Goal: Task Accomplishment & Management: Complete application form

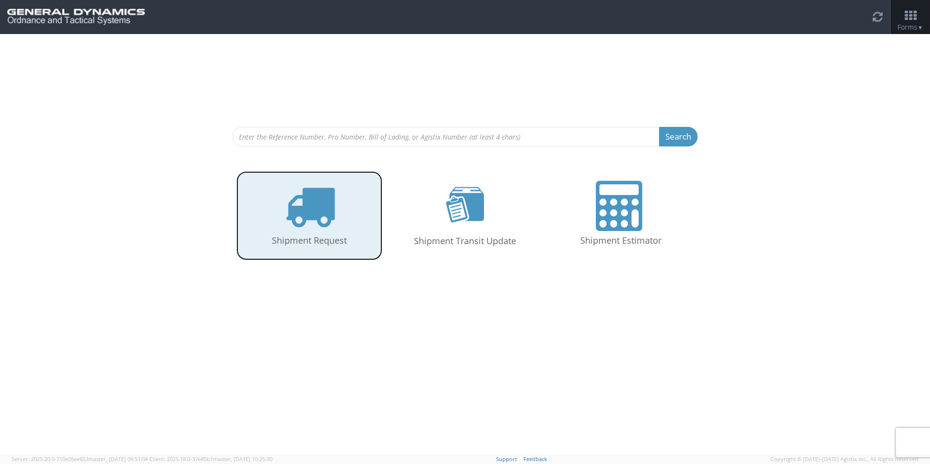
click at [322, 205] on icon at bounding box center [310, 206] width 50 height 50
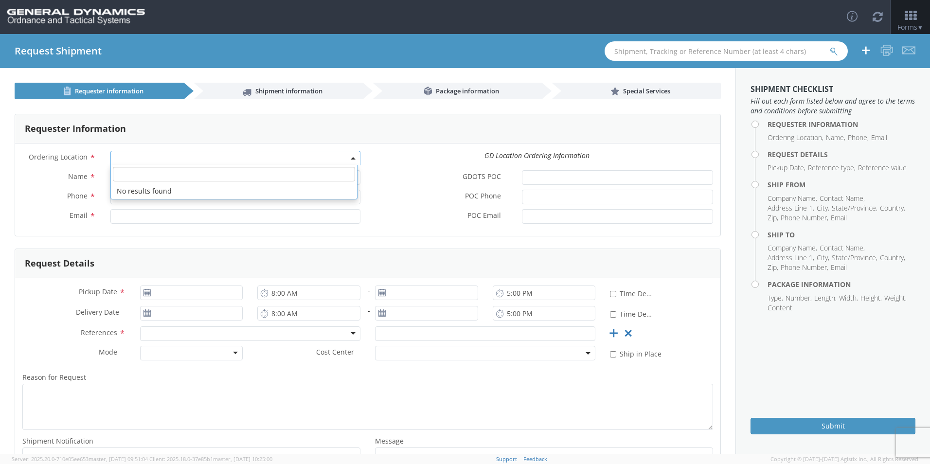
click at [141, 158] on span at bounding box center [235, 158] width 250 height 15
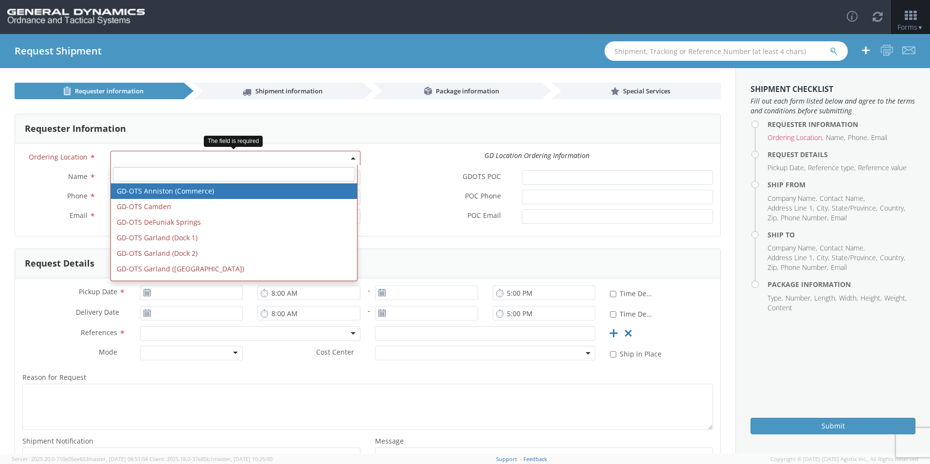
click at [348, 161] on span at bounding box center [235, 158] width 250 height 15
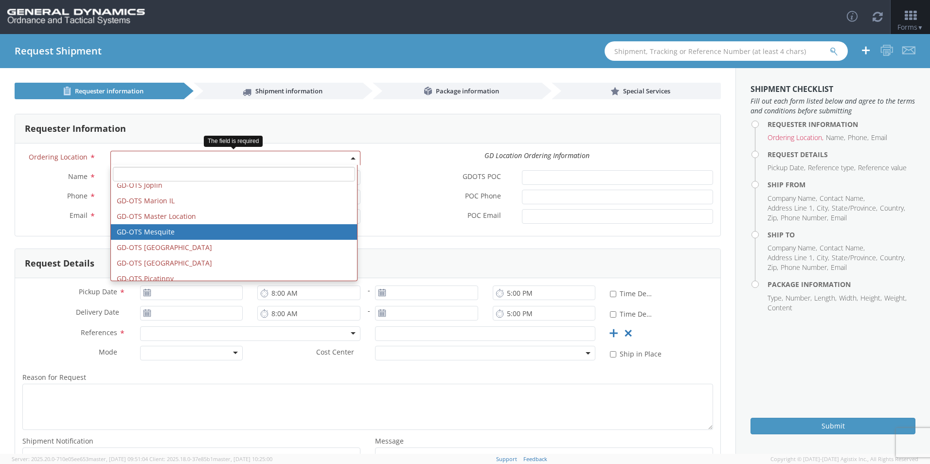
scroll to position [195, 0]
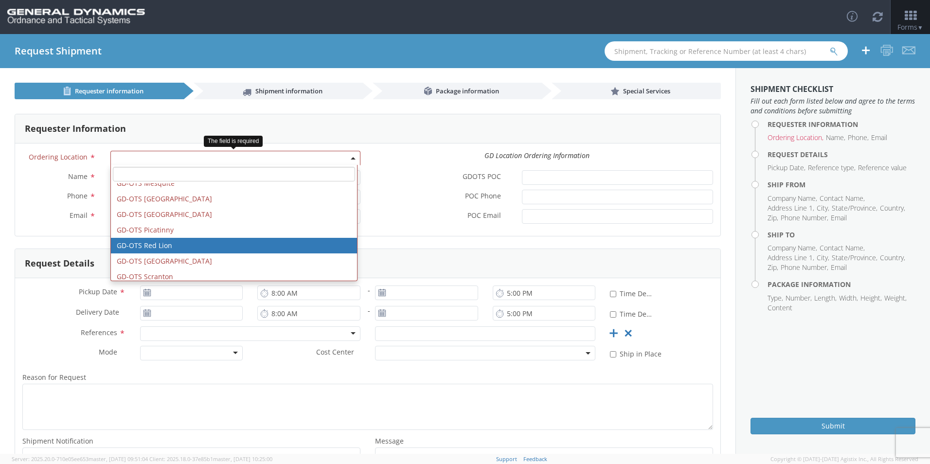
select select "310"
type input "[EMAIL_ADDRESS][DOMAIN_NAME]"
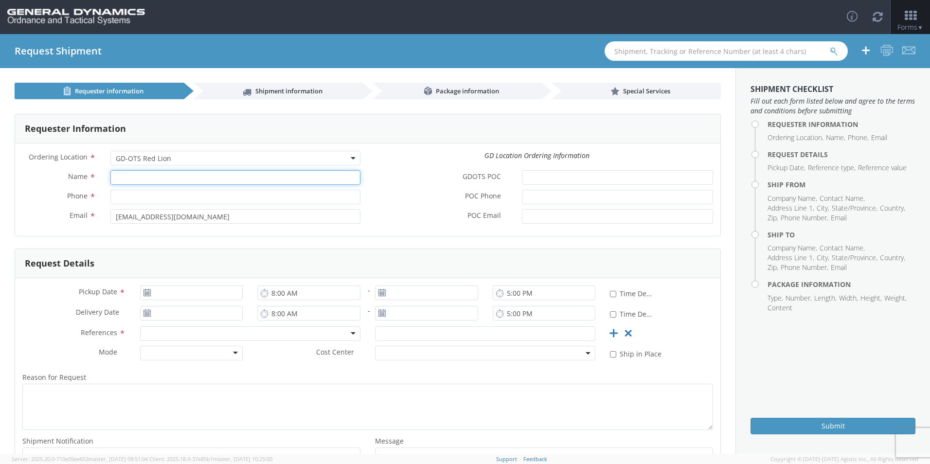
click at [171, 174] on input "Name *" at bounding box center [235, 177] width 250 height 15
type input "[PERSON_NAME]"
type input "[PHONE_NUMBER]"
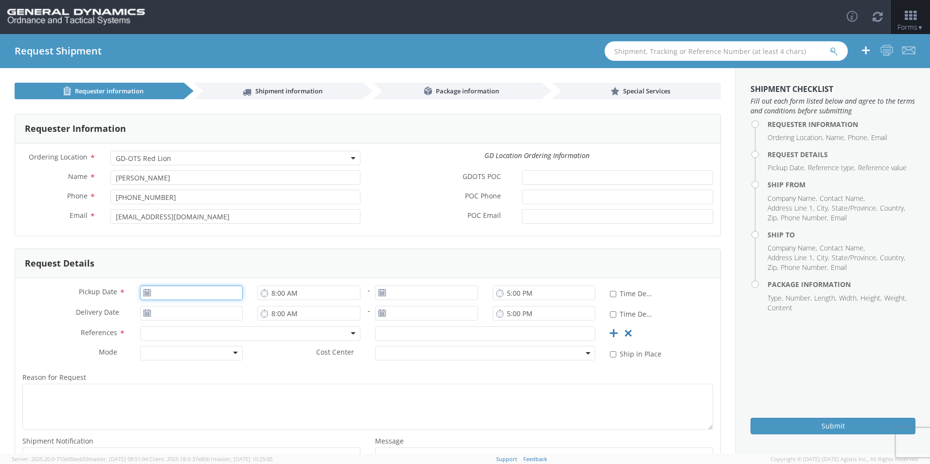
type input "[DATE]"
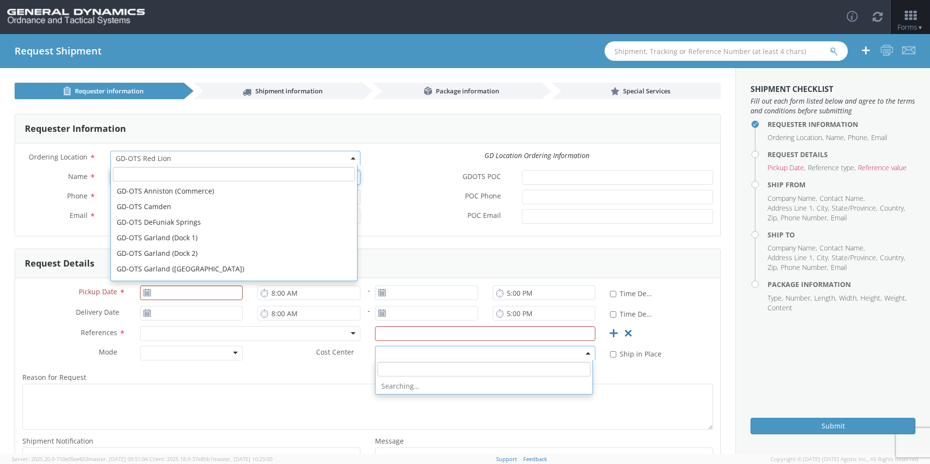
scroll to position [234, 0]
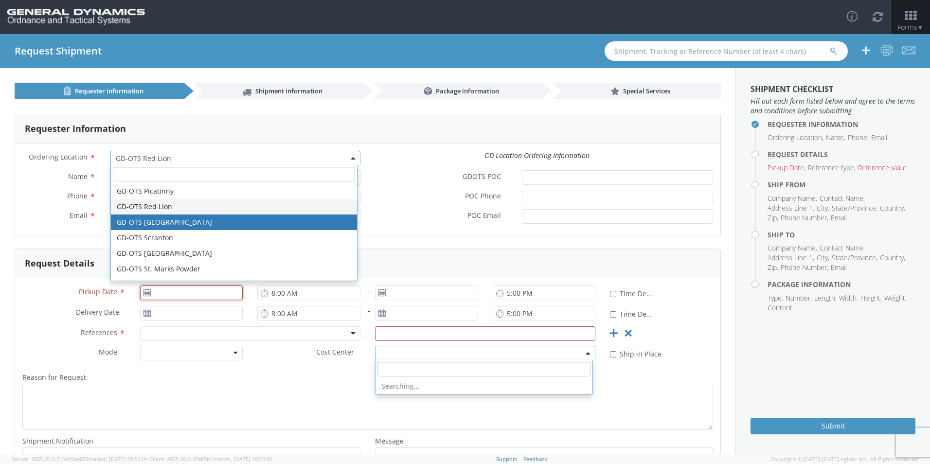
type input "[DATE]"
click at [411, 184] on div "GDOTS POC *" at bounding box center [544, 177] width 353 height 15
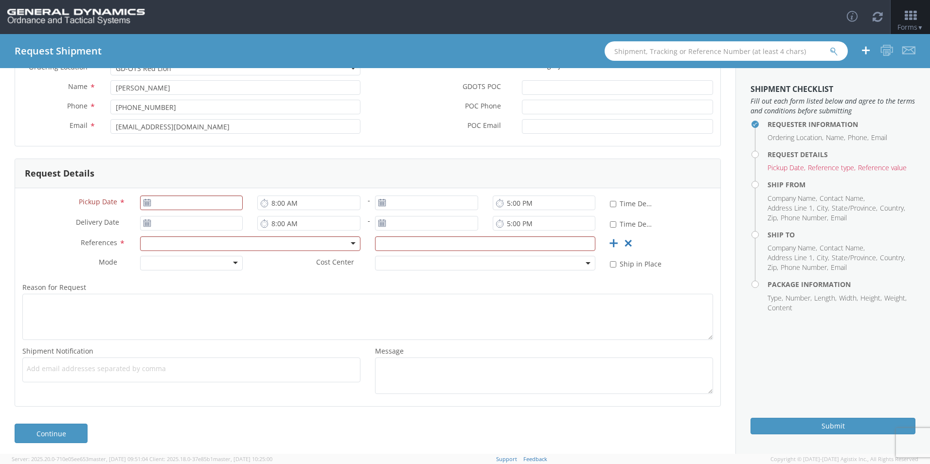
scroll to position [94, 0]
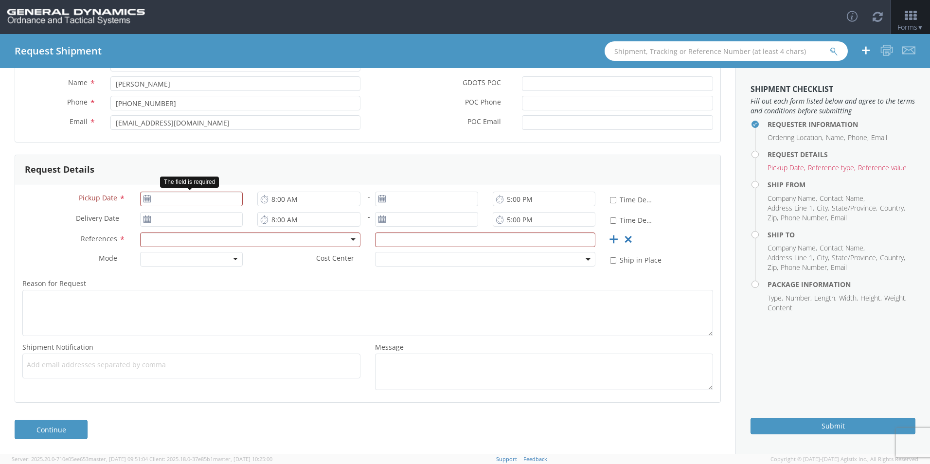
click at [147, 196] on use at bounding box center [147, 198] width 7 height 7
type input "[DATE]"
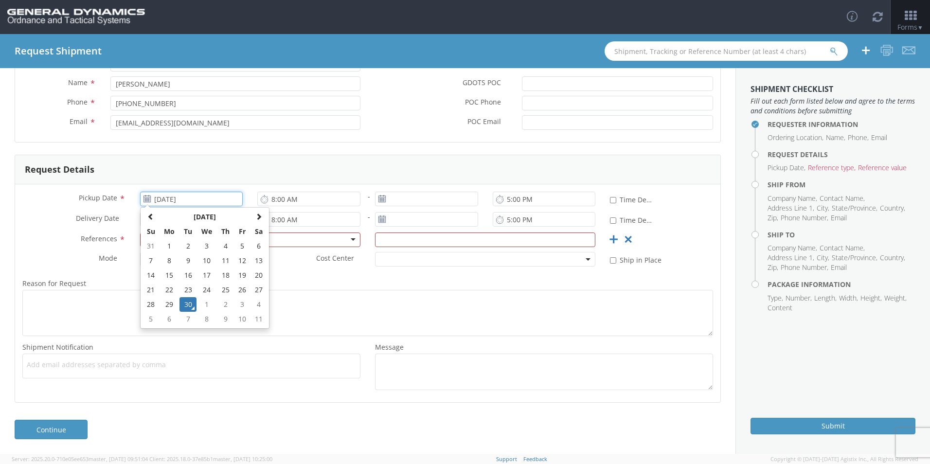
click at [179, 197] on input "[DATE]" at bounding box center [191, 199] width 103 height 15
click at [189, 303] on td "30" at bounding box center [188, 304] width 17 height 15
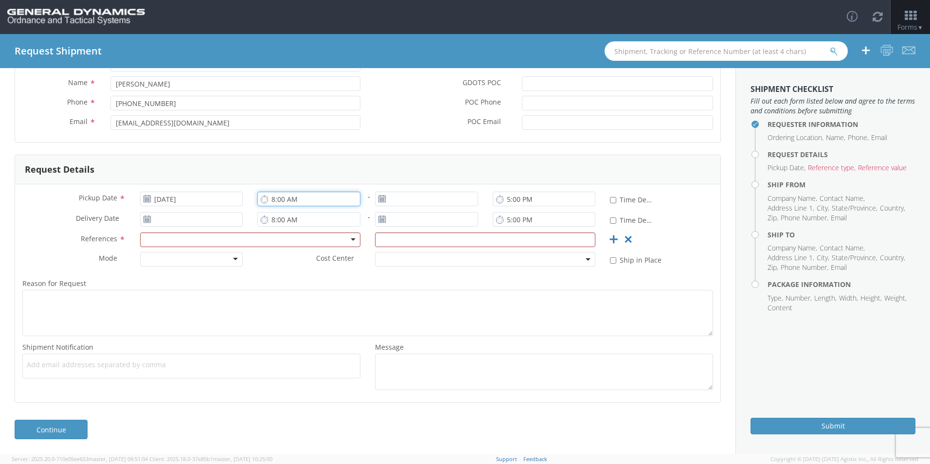
click at [327, 196] on input "8:00 AM" at bounding box center [308, 199] width 103 height 15
click at [336, 197] on input "3:00 AM" at bounding box center [308, 199] width 103 height 15
type input "3:00 PM"
click at [300, 218] on input "8:00 AM" at bounding box center [308, 219] width 103 height 15
click at [315, 219] on input "7:00 AM" at bounding box center [308, 219] width 103 height 15
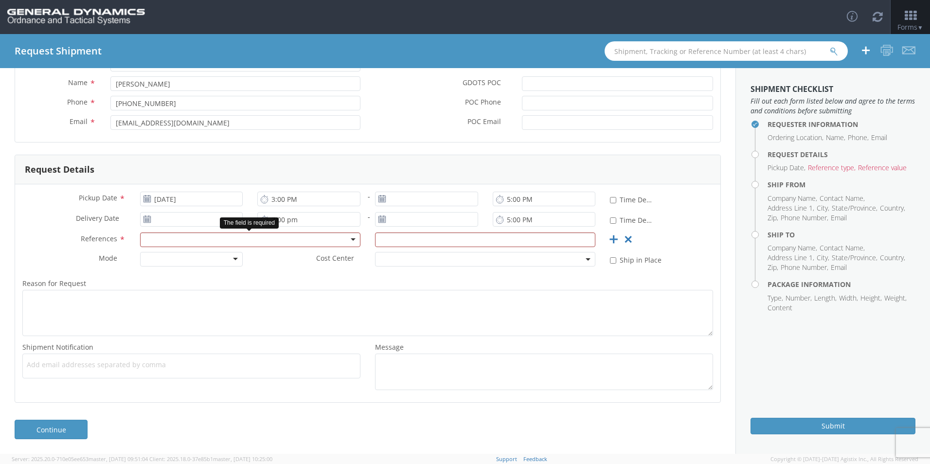
type input "7:00 PM"
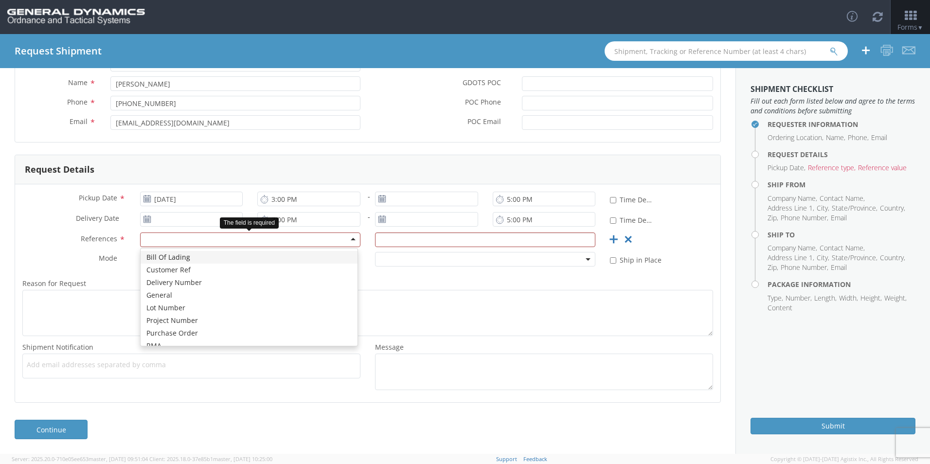
click at [219, 240] on div at bounding box center [250, 240] width 220 height 15
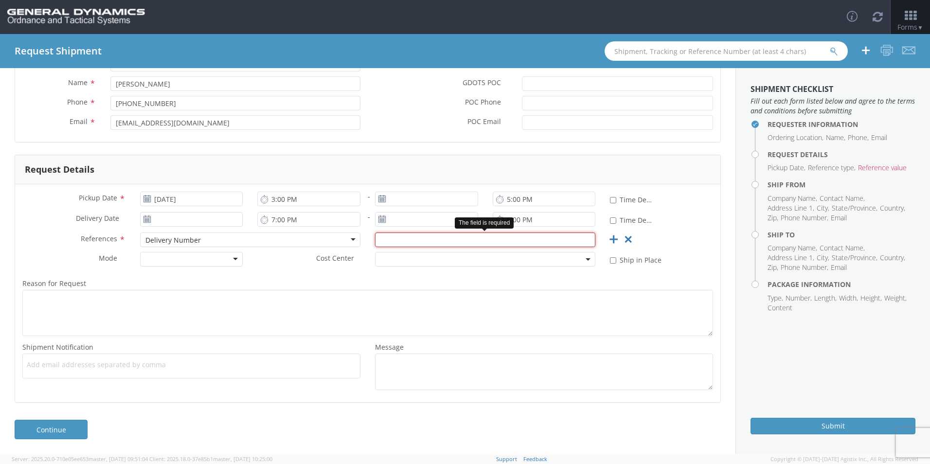
click at [395, 237] on input "text" at bounding box center [485, 240] width 220 height 15
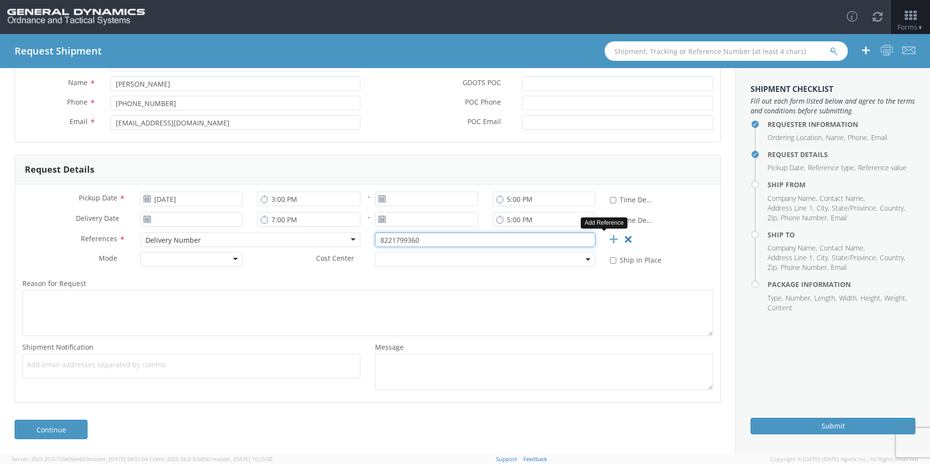
type input "8221799360"
click at [609, 239] on icon at bounding box center [614, 240] width 12 height 12
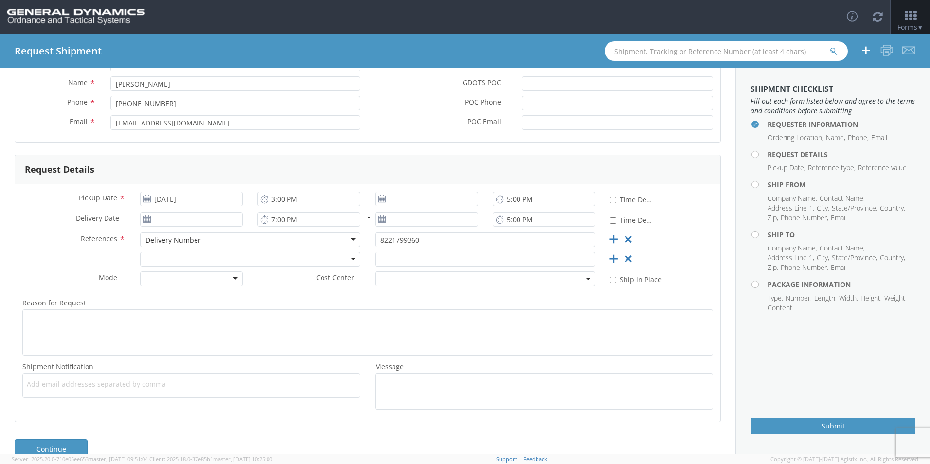
click at [357, 259] on div at bounding box center [250, 259] width 220 height 15
click at [399, 259] on input "text" at bounding box center [485, 259] width 220 height 15
type input "85142"
click at [579, 272] on span at bounding box center [485, 278] width 220 height 15
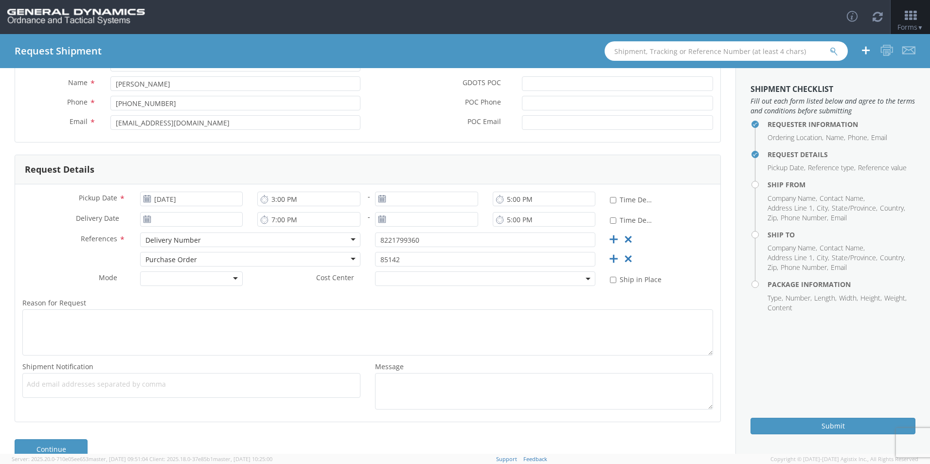
click at [25, 243] on label "References *" at bounding box center [74, 239] width 118 height 13
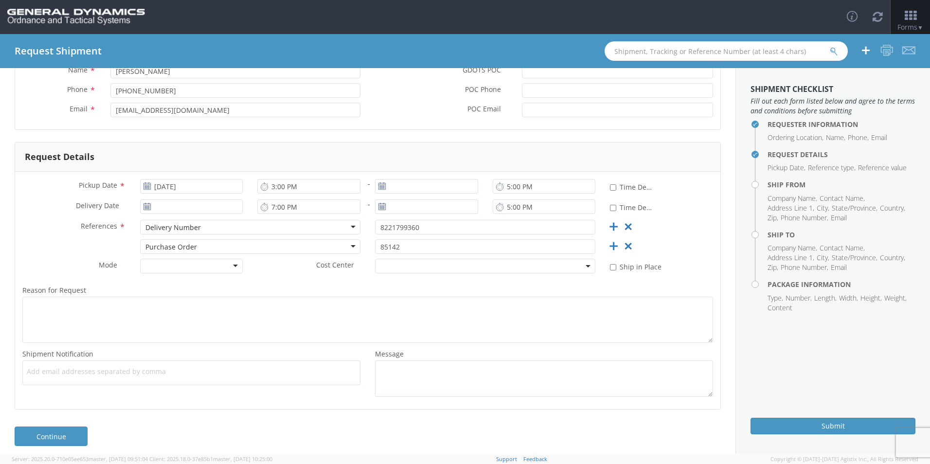
scroll to position [113, 0]
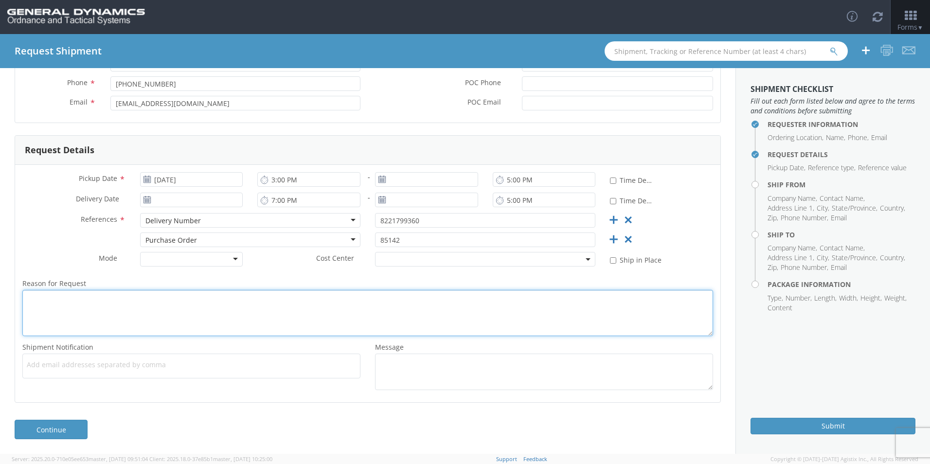
click at [185, 313] on textarea "Reason for Request *" at bounding box center [367, 313] width 691 height 46
type textarea "s"
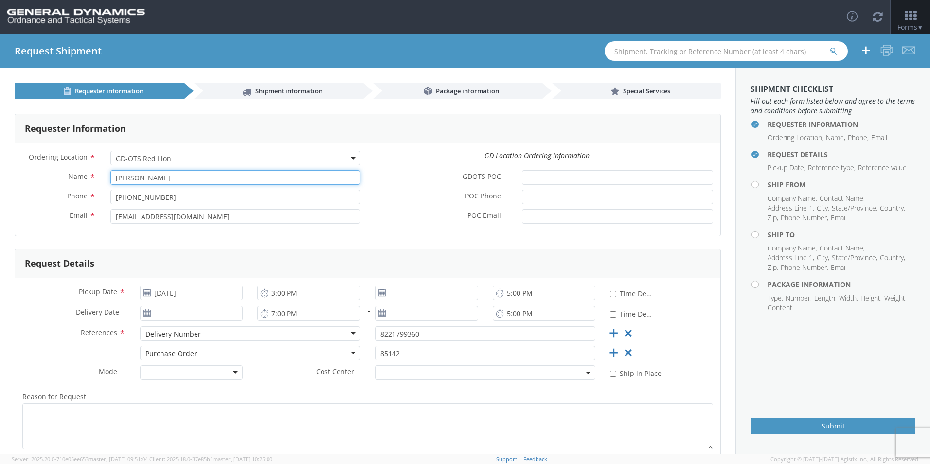
click at [164, 175] on input "[PERSON_NAME]" at bounding box center [235, 177] width 250 height 15
click at [399, 188] on div "GDOTS POC *" at bounding box center [544, 179] width 353 height 19
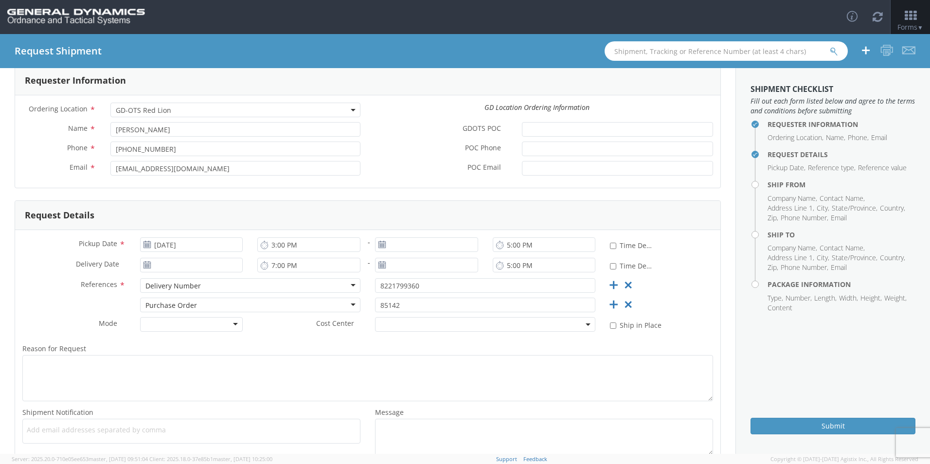
scroll to position [113, 0]
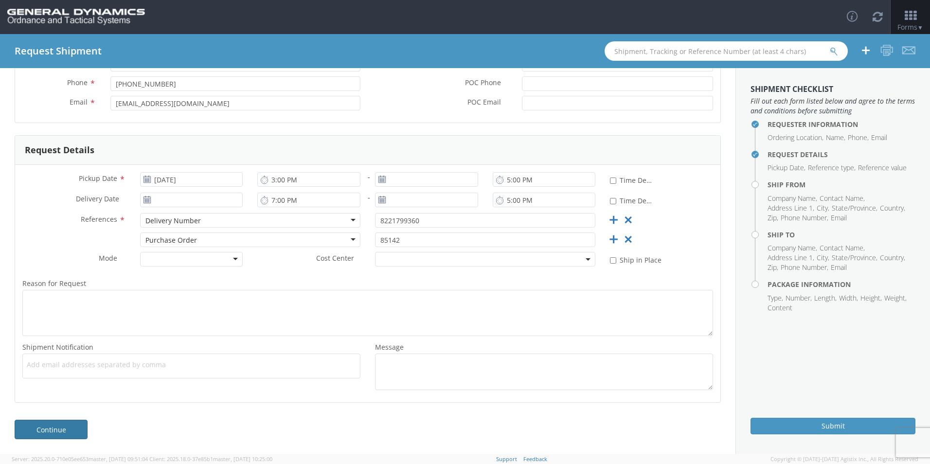
click at [53, 435] on link "Continue" at bounding box center [51, 429] width 73 height 19
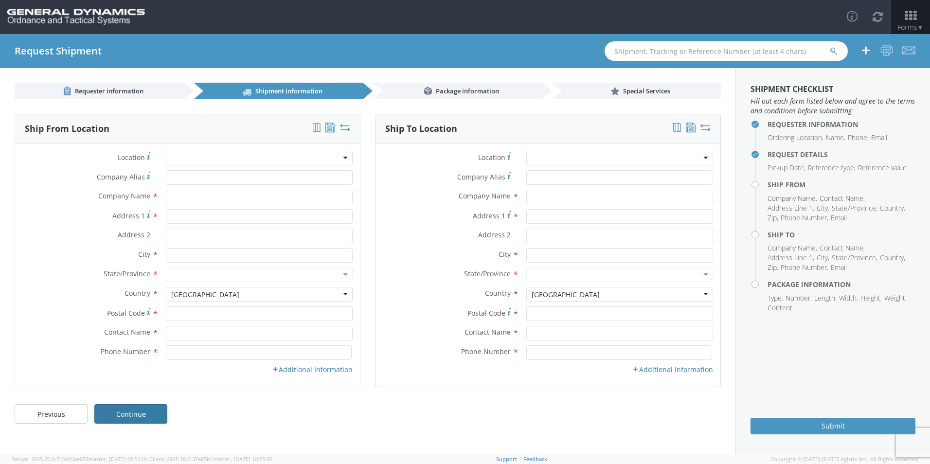
scroll to position [0, 0]
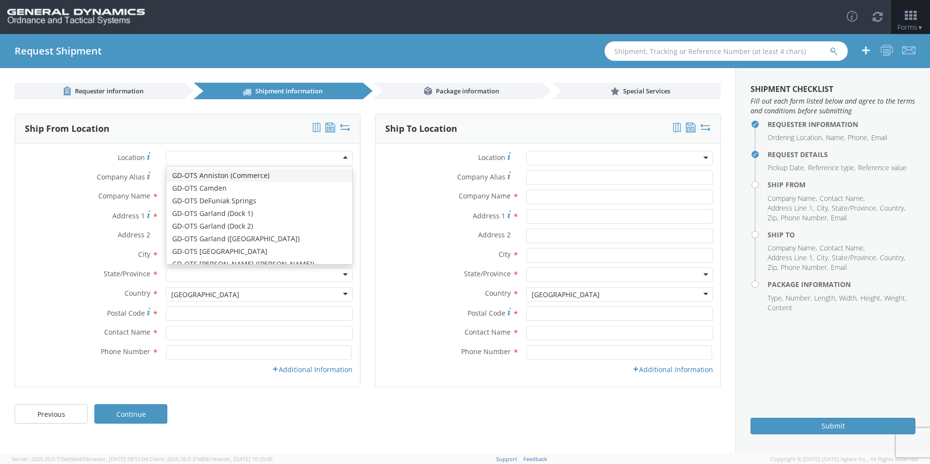
click at [181, 152] on div at bounding box center [259, 158] width 187 height 15
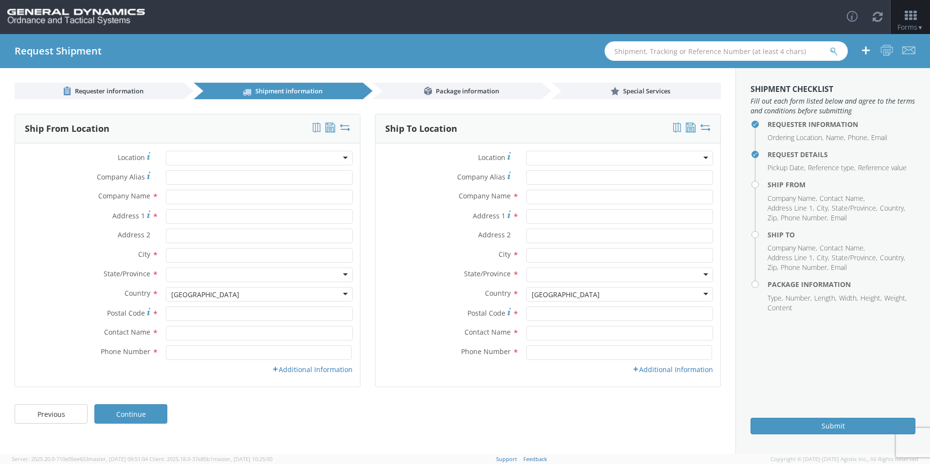
click at [105, 155] on label "Location *" at bounding box center [87, 157] width 144 height 13
click at [234, 153] on div at bounding box center [259, 158] width 187 height 15
click at [54, 175] on label "Company Alias *" at bounding box center [87, 176] width 144 height 13
click at [166, 175] on input "Company Alias *" at bounding box center [259, 177] width 187 height 15
click at [204, 180] on input "Company Alias *" at bounding box center [259, 177] width 187 height 15
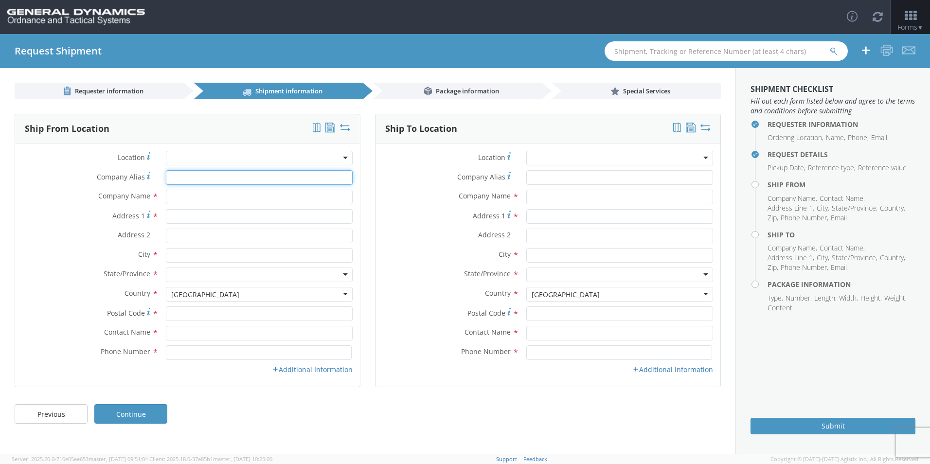
type input "GLOBAL TUNGSTEN & POWDERS"
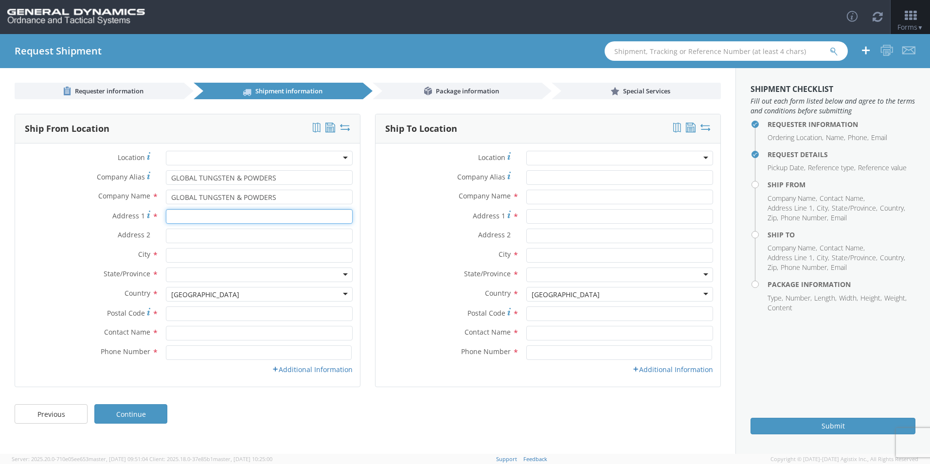
type input "[STREET_ADDRESS]"
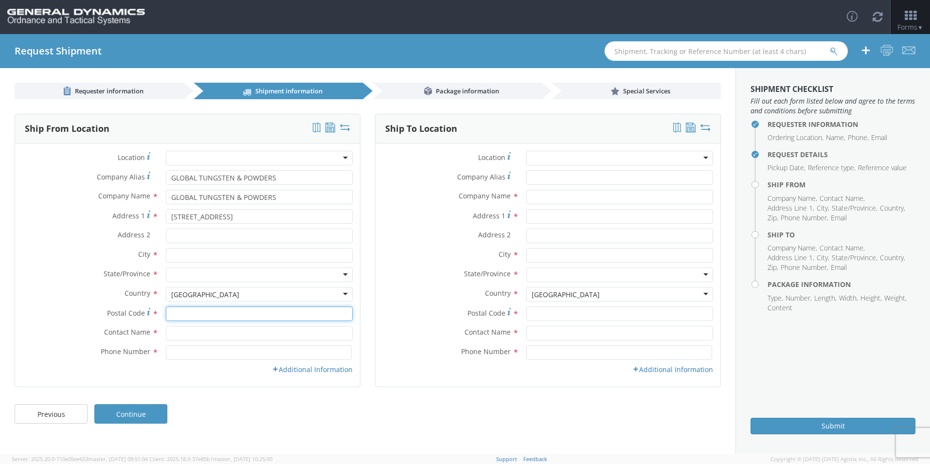
type input "18810"
type input "[PERSON_NAME]"
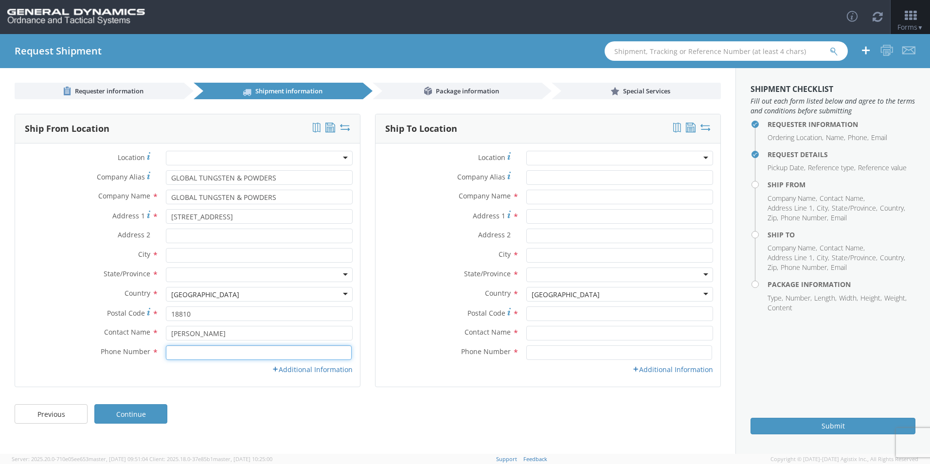
type input "5708672781"
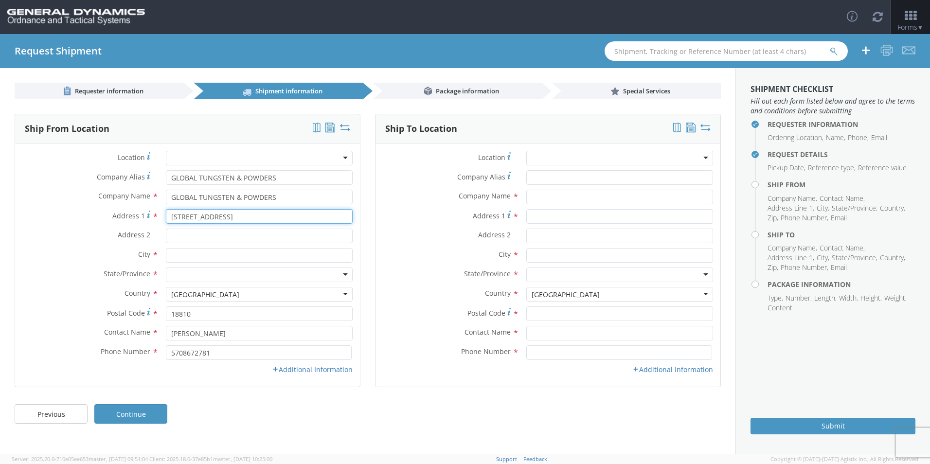
drag, startPoint x: 309, startPoint y: 213, endPoint x: -2, endPoint y: 209, distance: 311.4
click at [0, 209] on html "annexa Batch Shipping Guide Created with Sketch. calendar Created with Sketch." at bounding box center [465, 232] width 930 height 464
type input "[STREET_ADDRESS][PERSON_NAME]"
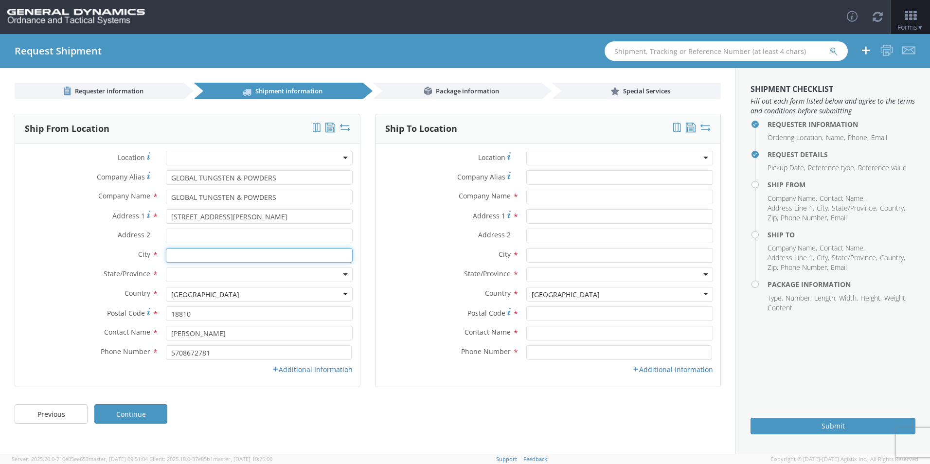
type input "[PERSON_NAME]"
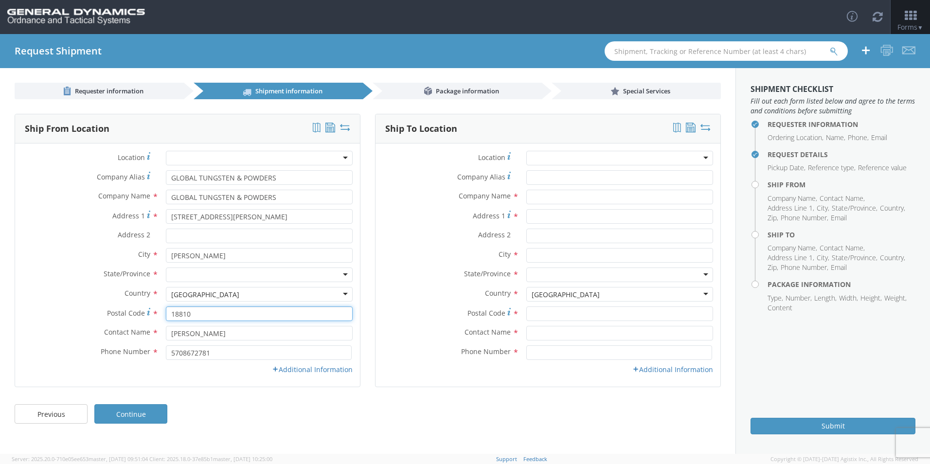
drag, startPoint x: 216, startPoint y: 317, endPoint x: 0, endPoint y: 309, distance: 215.7
click at [0, 309] on html "annexa Batch Shipping Guide Created with Sketch. calendar Created with Sketch." at bounding box center [465, 232] width 930 height 464
type input "1884"
click at [32, 282] on div "State/Province * [US_STATE] [US_STATE] [US_STATE] [US_STATE] Armed Forces Ameri…" at bounding box center [187, 277] width 345 height 19
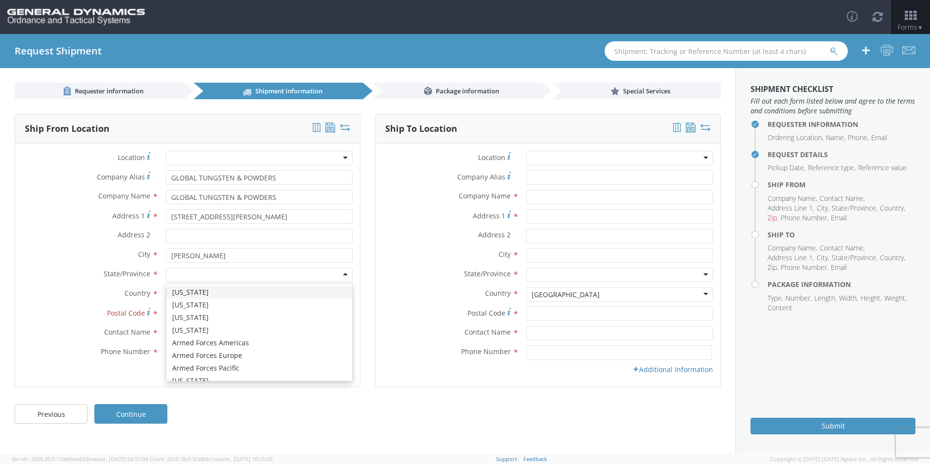
click at [192, 276] on div at bounding box center [259, 275] width 187 height 15
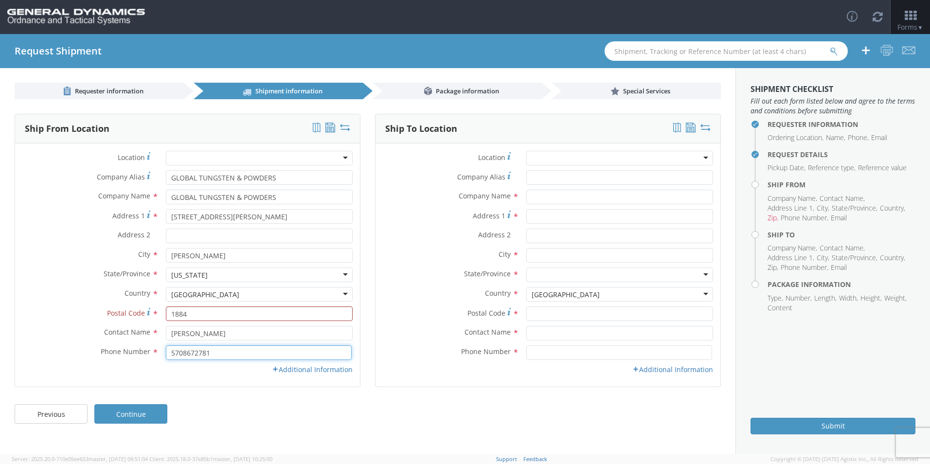
click at [214, 354] on input "5708672781" at bounding box center [259, 352] width 186 height 15
drag, startPoint x: 214, startPoint y: 354, endPoint x: 184, endPoint y: 353, distance: 30.2
click at [184, 353] on input "5708672781" at bounding box center [259, 352] width 186 height 15
type input "5702685266"
click at [395, 242] on div "Address 2 *" at bounding box center [548, 236] width 345 height 15
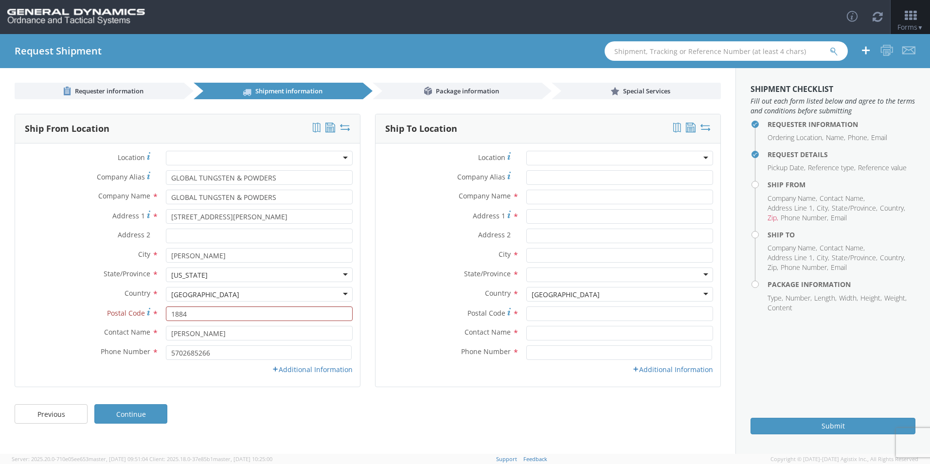
click at [707, 160] on div at bounding box center [619, 158] width 187 height 15
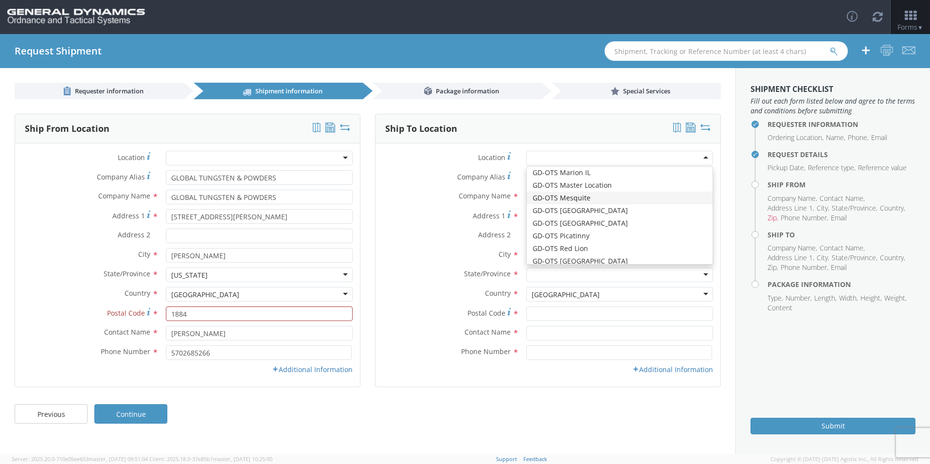
scroll to position [146, 0]
type input "General Dynamics - OTS"
type input "[STREET_ADDRESS]"
type input "Red Lion"
type input "17356"
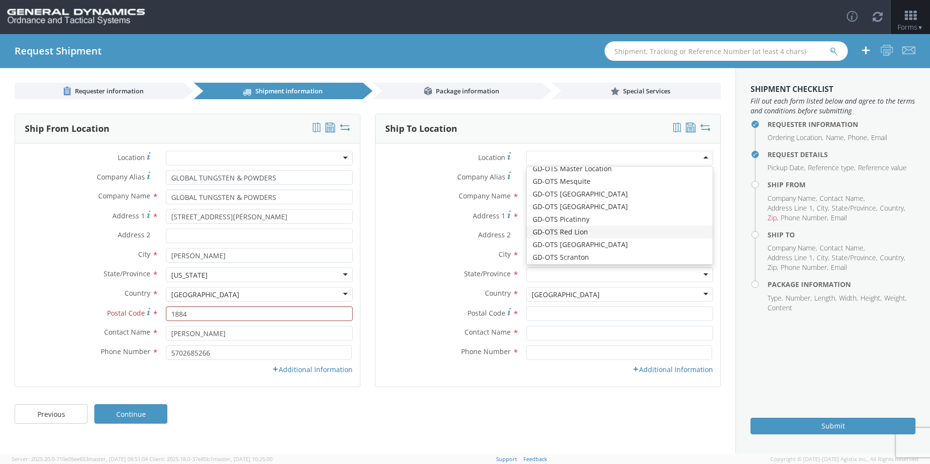
type input "[PHONE_NUMBER]"
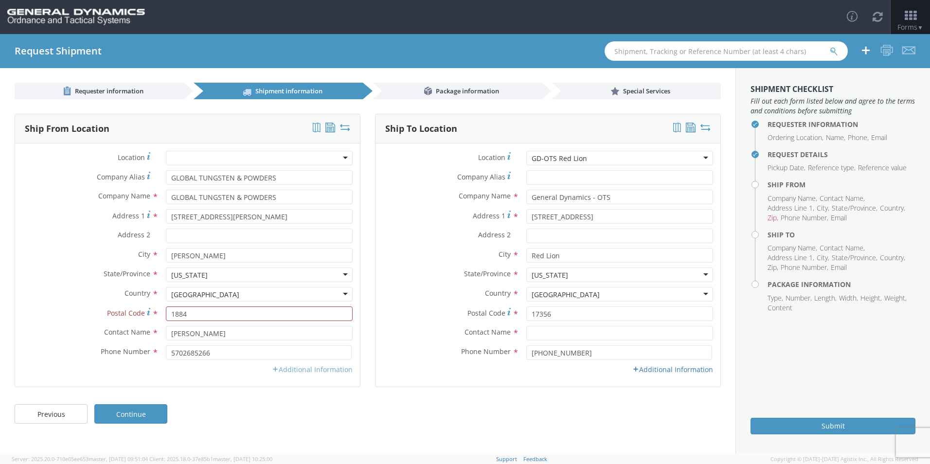
click at [320, 368] on link "Additional Information" at bounding box center [312, 369] width 81 height 9
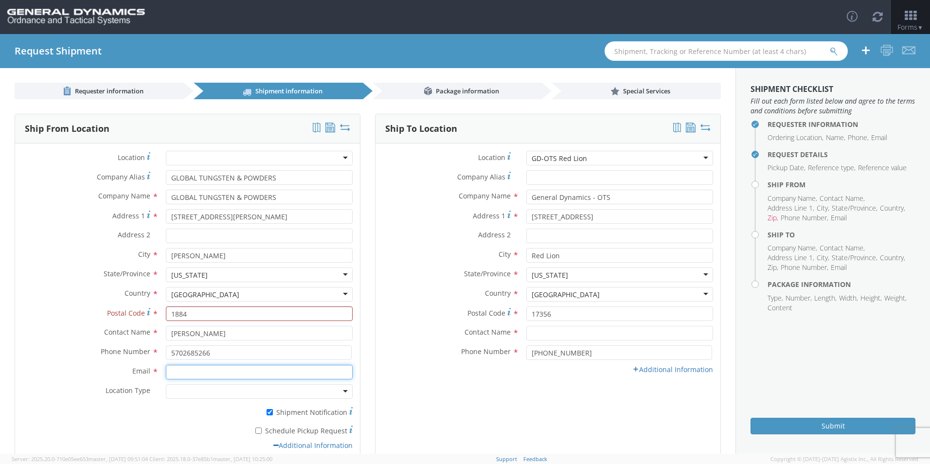
click at [206, 373] on input "Email *" at bounding box center [259, 372] width 187 height 15
type input "[PERSON_NAME][EMAIL_ADDRESS][DOMAIN_NAME]"
click at [682, 372] on link "Additional Information" at bounding box center [672, 369] width 81 height 9
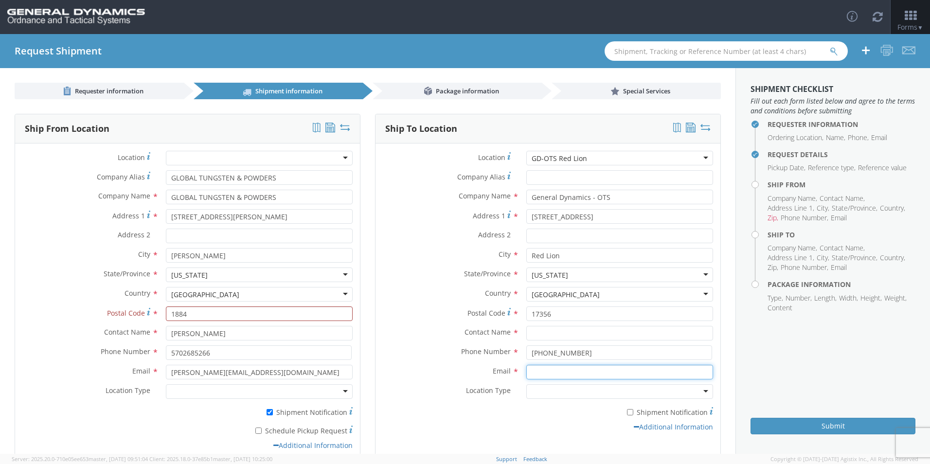
click at [581, 370] on input "Email *" at bounding box center [619, 372] width 187 height 15
type input "[EMAIL_ADDRESS][DOMAIN_NAME]"
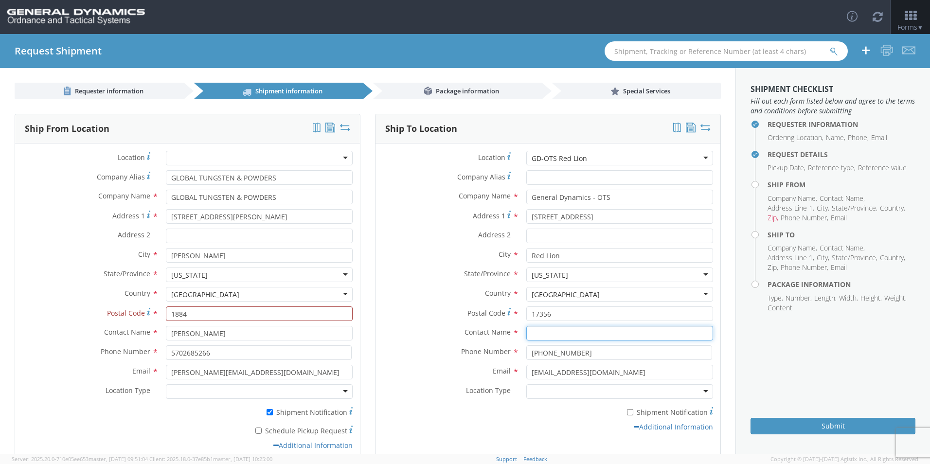
type input "[PERSON_NAME]"
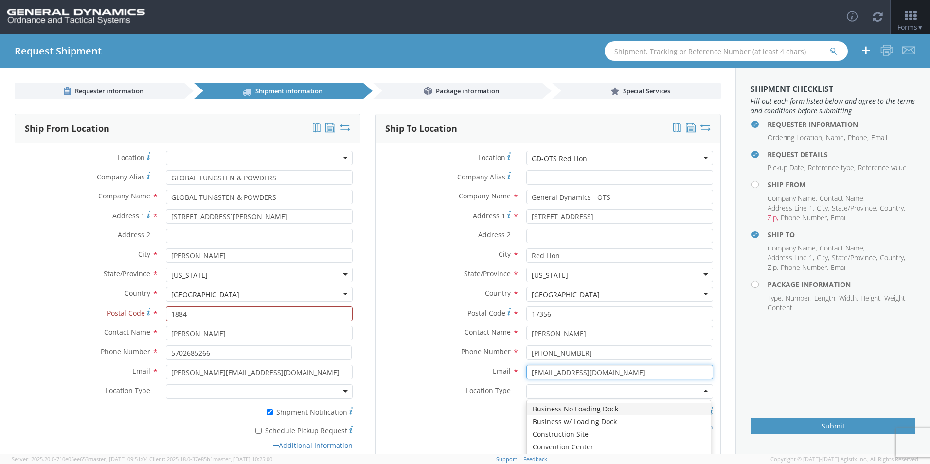
scroll to position [0, 0]
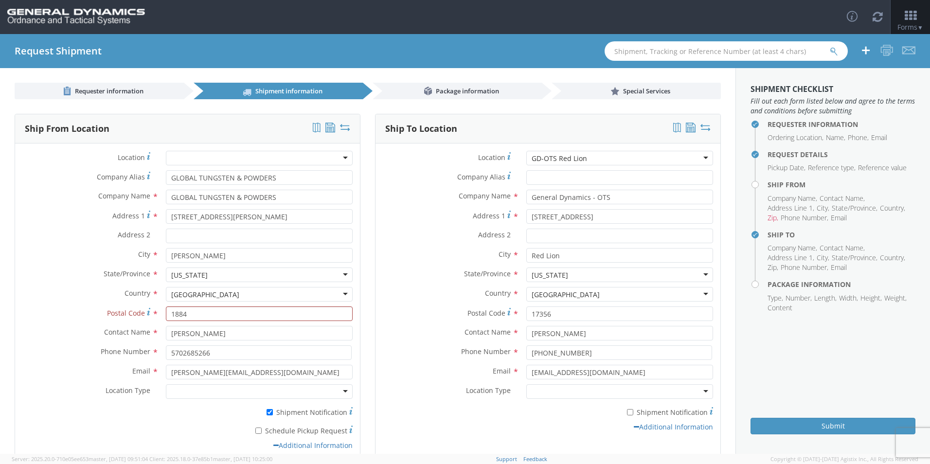
click at [417, 322] on div "Postal Code * 17356" at bounding box center [548, 315] width 345 height 19
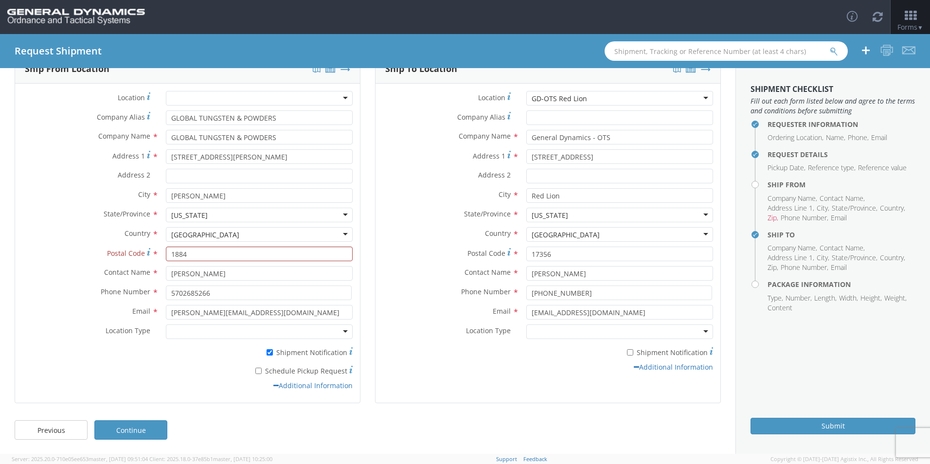
scroll to position [60, 0]
click at [154, 427] on link "Continue" at bounding box center [130, 429] width 73 height 19
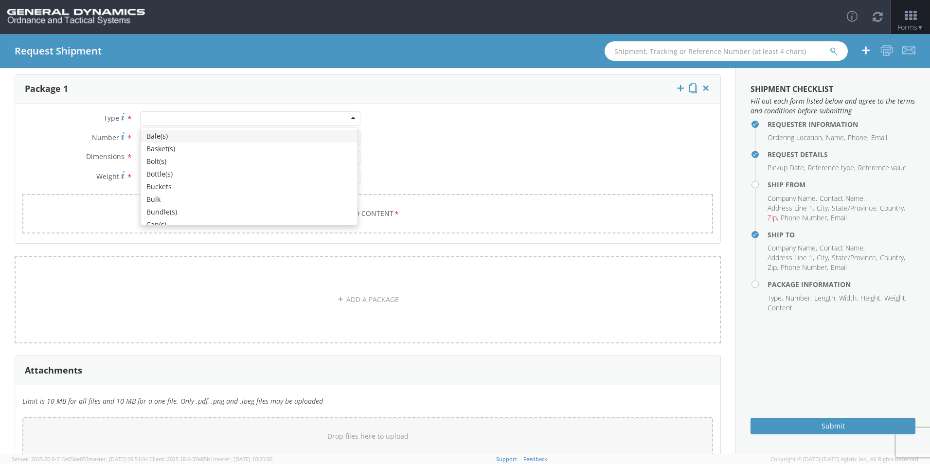
click at [163, 117] on div at bounding box center [250, 118] width 220 height 15
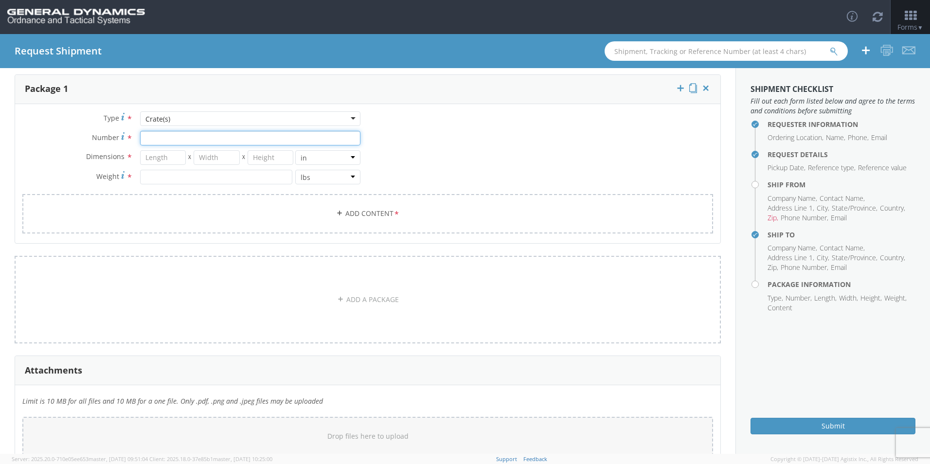
click at [164, 137] on input "Number *" at bounding box center [250, 138] width 220 height 15
type input "1"
click at [162, 156] on input "number" at bounding box center [163, 157] width 46 height 15
type input "48"
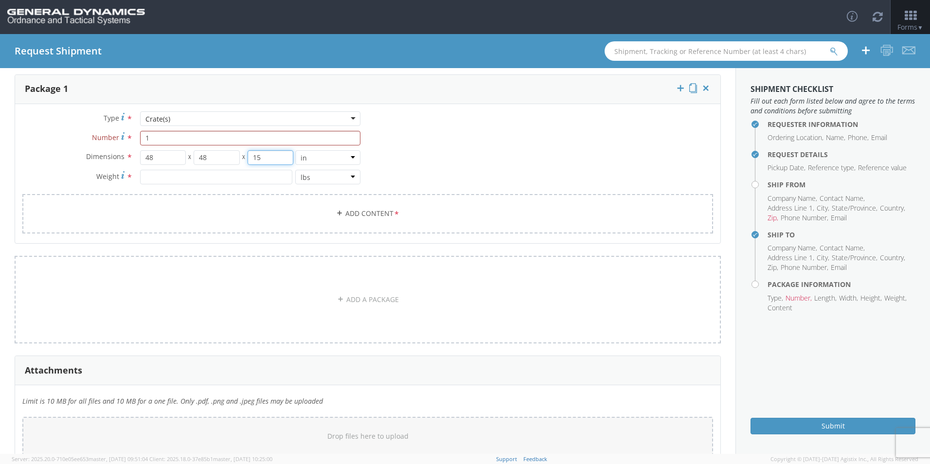
type input "15"
click at [199, 180] on input "number" at bounding box center [216, 177] width 152 height 15
type input "2"
type input "348"
click at [336, 210] on icon at bounding box center [339, 213] width 7 height 7
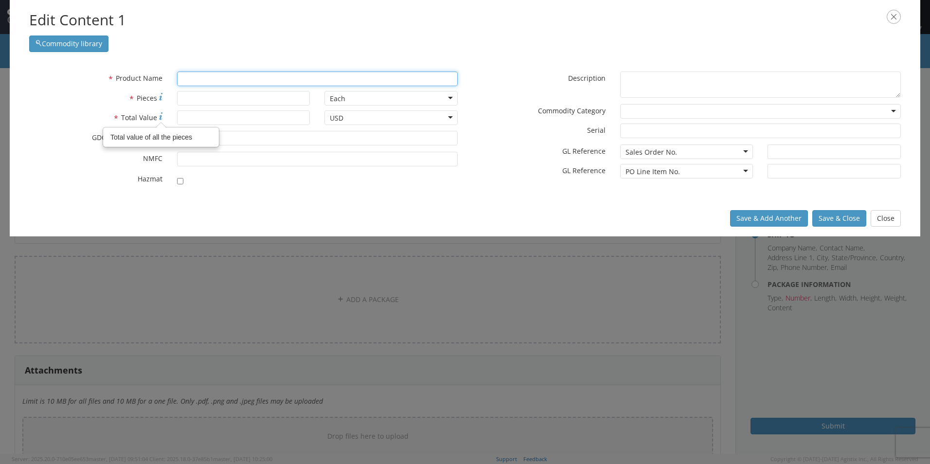
click at [186, 78] on input "text" at bounding box center [317, 79] width 281 height 15
type input "W"
click at [196, 99] on div "unable to find any results that match the current query" at bounding box center [318, 97] width 280 height 15
type input "WHA 50MM XM1203"
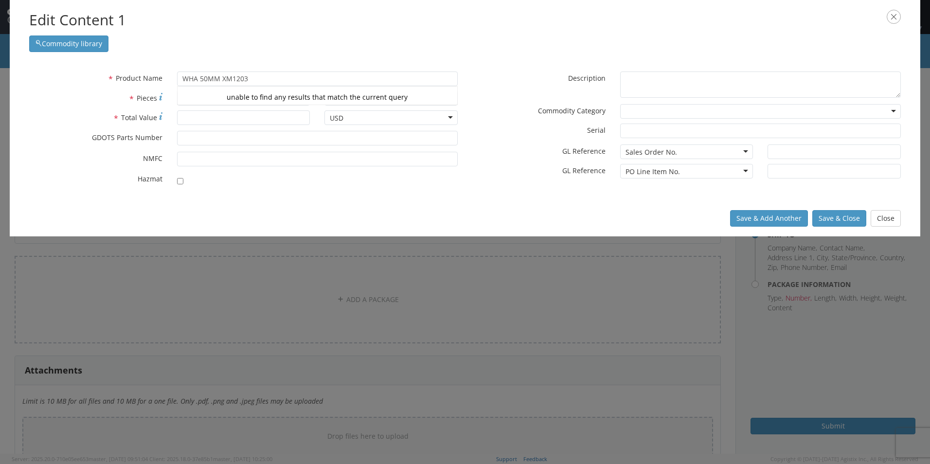
click at [60, 107] on div "* Pieces" at bounding box center [169, 100] width 295 height 19
click at [191, 97] on input "* Pieces" at bounding box center [243, 98] width 133 height 15
type input "309"
click at [244, 115] on input "* Total Value" at bounding box center [243, 117] width 133 height 15
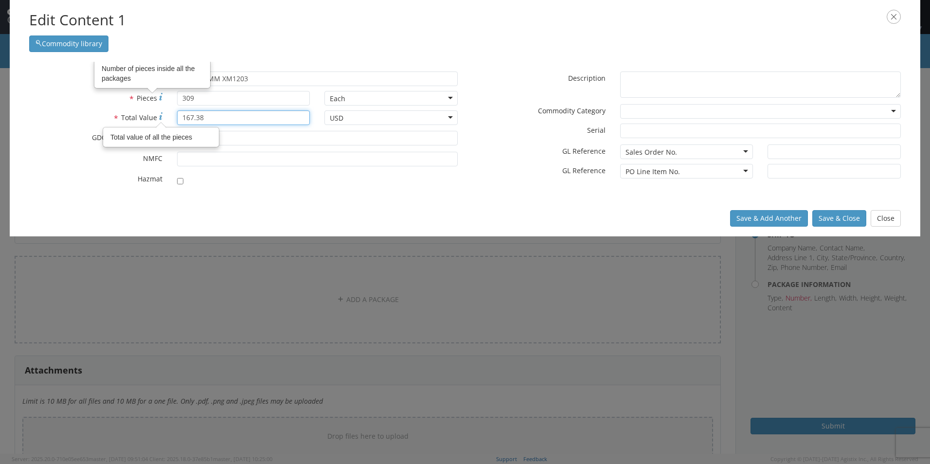
drag, startPoint x: 210, startPoint y: 115, endPoint x: 132, endPoint y: 114, distance: 77.8
click at [132, 114] on div "* Total Value Total value of all the pieces 167.38" at bounding box center [169, 117] width 295 height 15
type input "51720.42"
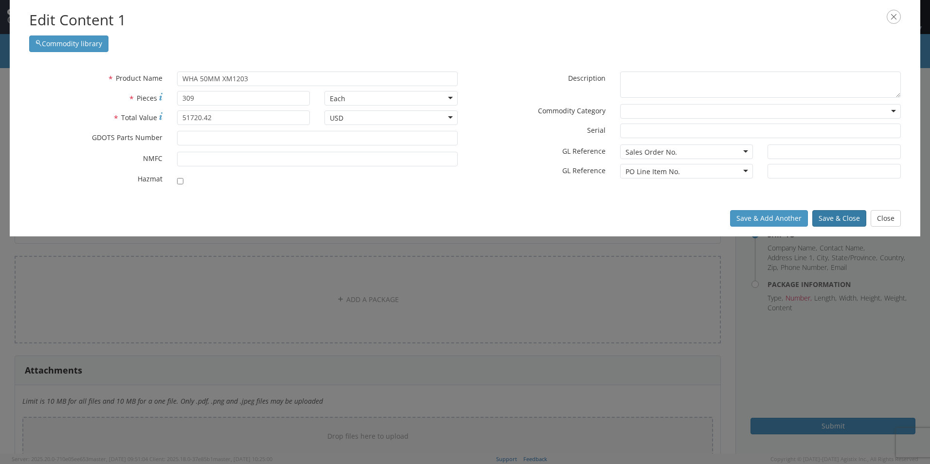
click at [835, 213] on button "Save & Close" at bounding box center [839, 218] width 54 height 17
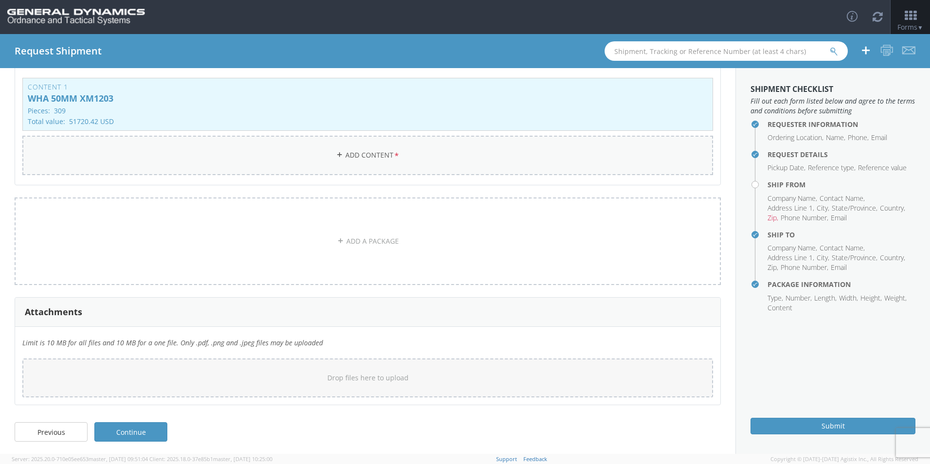
scroll to position [179, 0]
click at [121, 431] on link "Continue" at bounding box center [130, 429] width 73 height 19
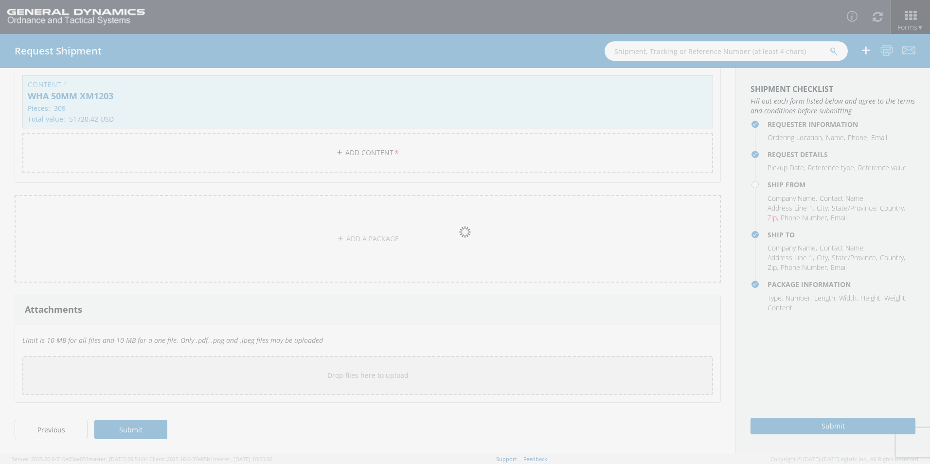
scroll to position [0, 0]
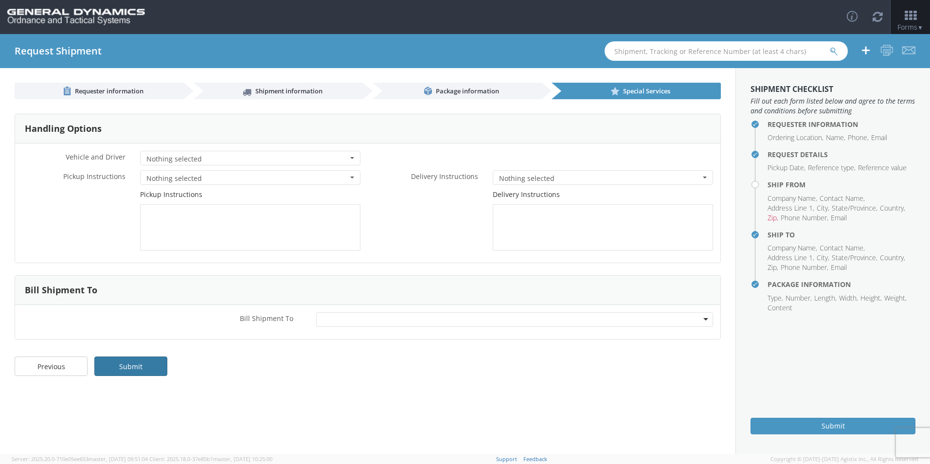
click at [123, 373] on link "Submit" at bounding box center [130, 366] width 73 height 19
click at [805, 182] on h4 "Ship From" at bounding box center [842, 184] width 148 height 7
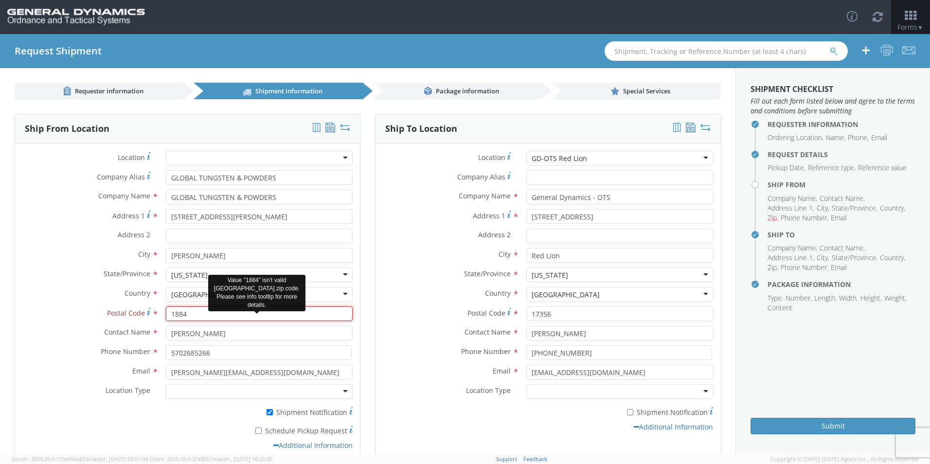
click at [205, 314] on input "1884" at bounding box center [259, 313] width 187 height 15
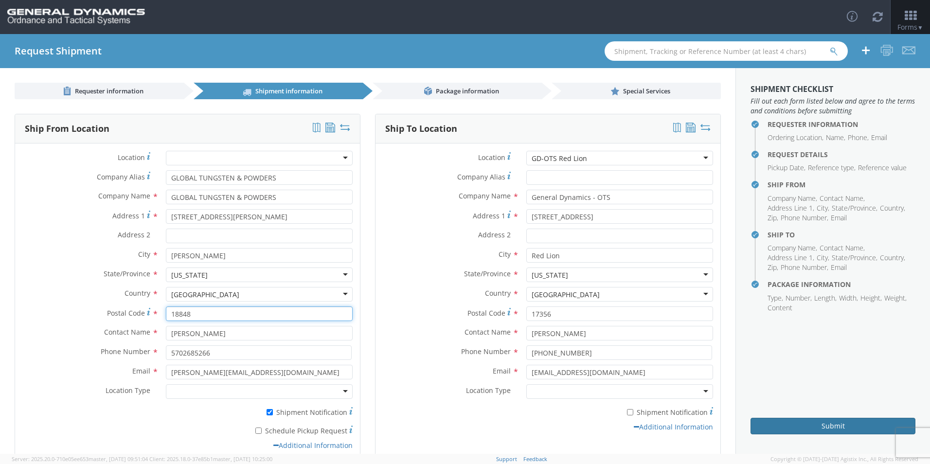
type input "18848"
click at [829, 431] on button "Submit" at bounding box center [833, 426] width 165 height 17
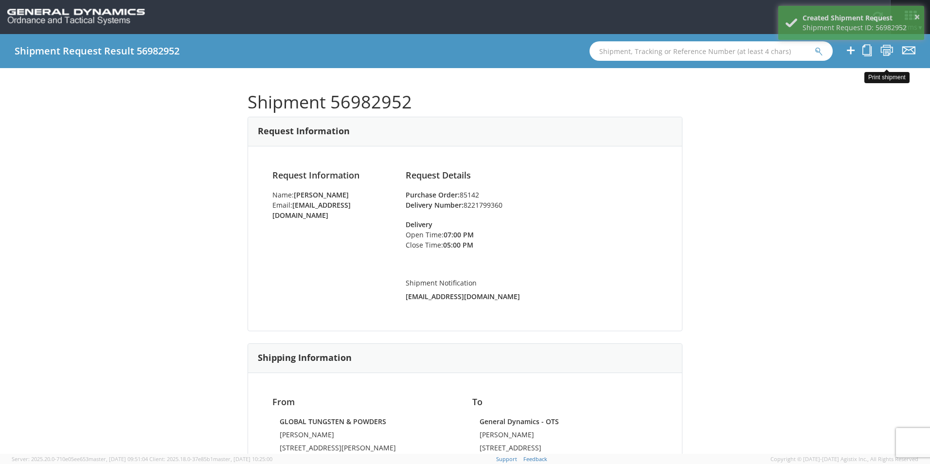
click at [888, 53] on icon at bounding box center [886, 50] width 13 height 12
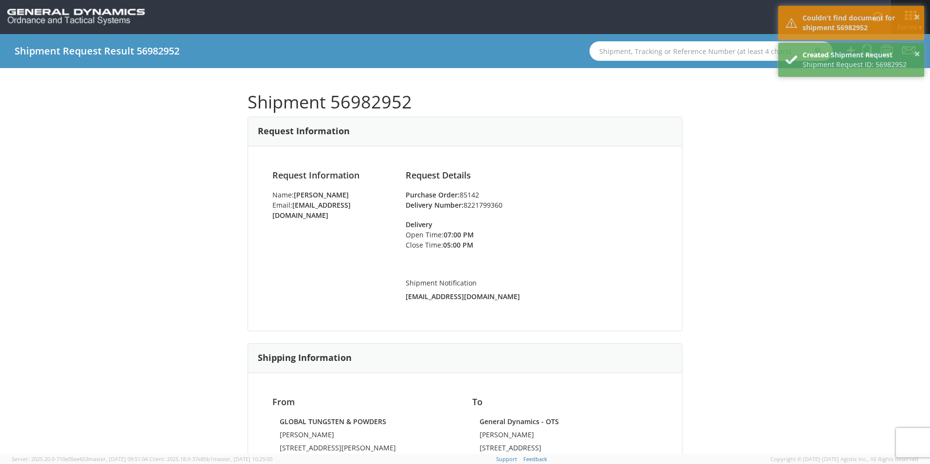
click at [803, 136] on div "Shipment 56982952 Request Information Request Information Name: [PERSON_NAME] E…" at bounding box center [465, 261] width 930 height 386
click at [31, 151] on div "Shipment 56982952 Request Information Request Information Name: [PERSON_NAME] E…" at bounding box center [465, 261] width 930 height 386
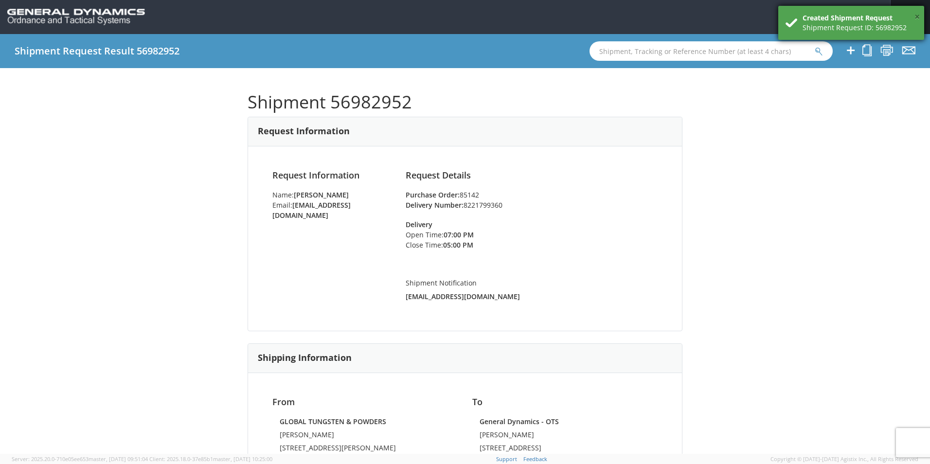
click at [916, 17] on button "×" at bounding box center [917, 17] width 5 height 14
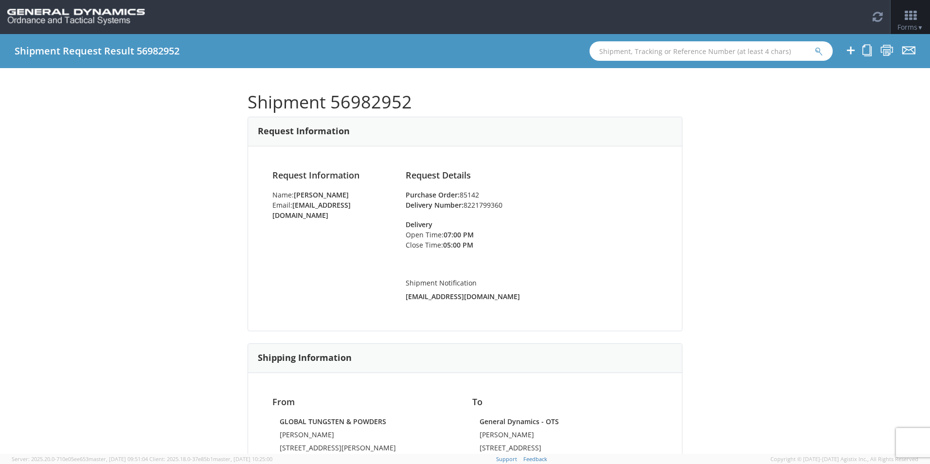
click at [101, 194] on div "Shipment 56982952 Request Information Request Information Name: [PERSON_NAME] E…" at bounding box center [465, 261] width 930 height 386
